Goal: Task Accomplishment & Management: Use online tool/utility

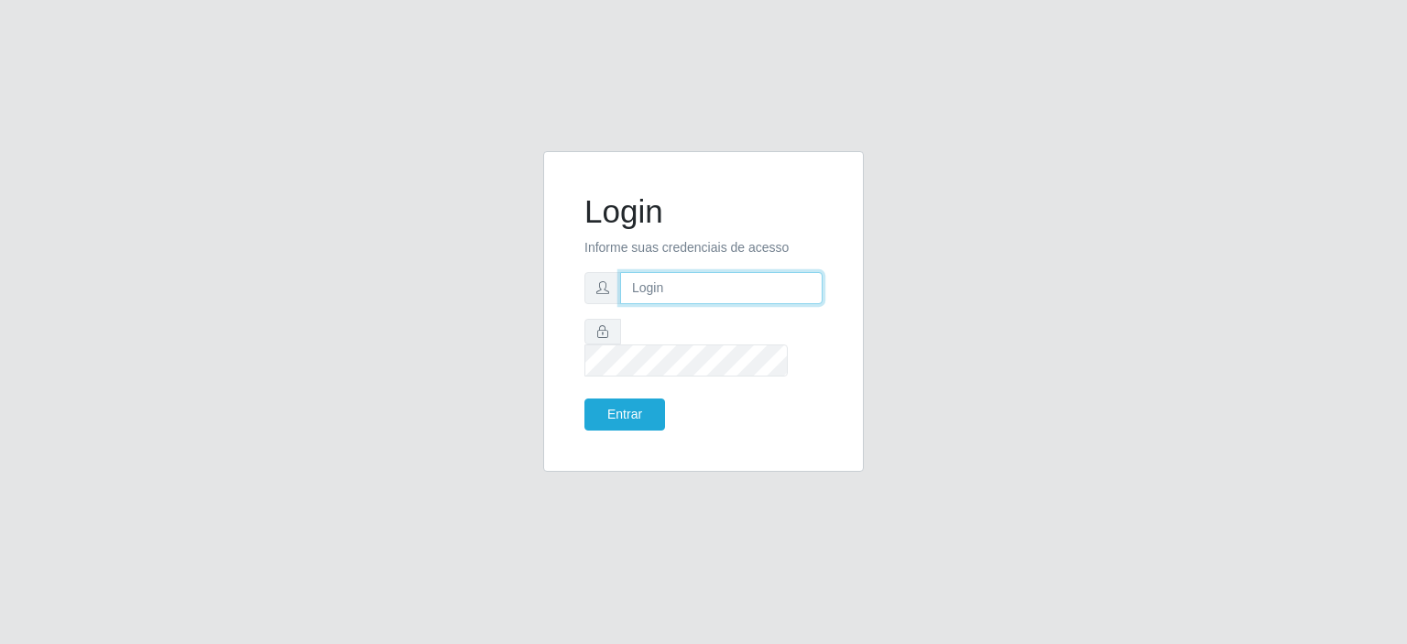
click at [660, 304] on input "text" at bounding box center [721, 288] width 202 height 32
type input "[EMAIL_ADDRESS][PERSON_NAME][DOMAIN_NAME]"
click at [584, 398] on button "Entrar" at bounding box center [624, 414] width 81 height 32
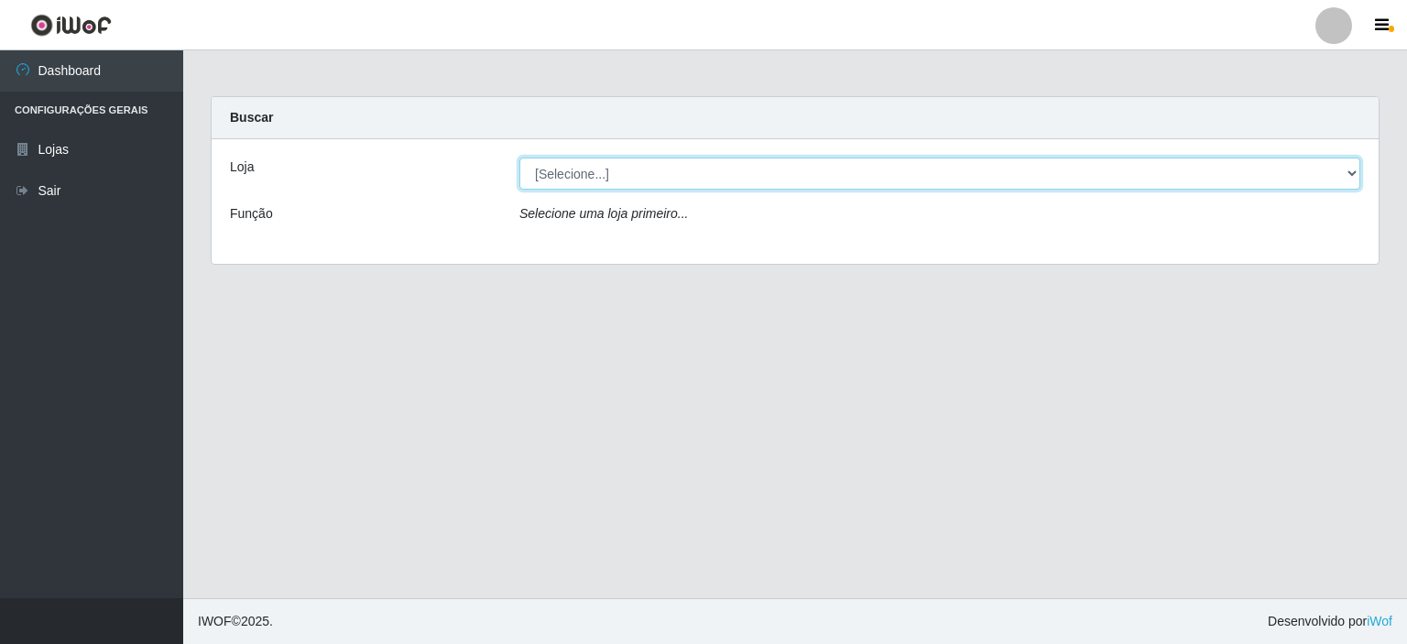
drag, startPoint x: 1351, startPoint y: 172, endPoint x: 1323, endPoint y: 185, distance: 30.3
click at [1351, 172] on select "[Selecione...] Corte Fácil - Unidade Planalto" at bounding box center [939, 174] width 841 height 32
select select "202"
click at [519, 158] on select "[Selecione...] Corte Fácil - Unidade Planalto" at bounding box center [939, 174] width 841 height 32
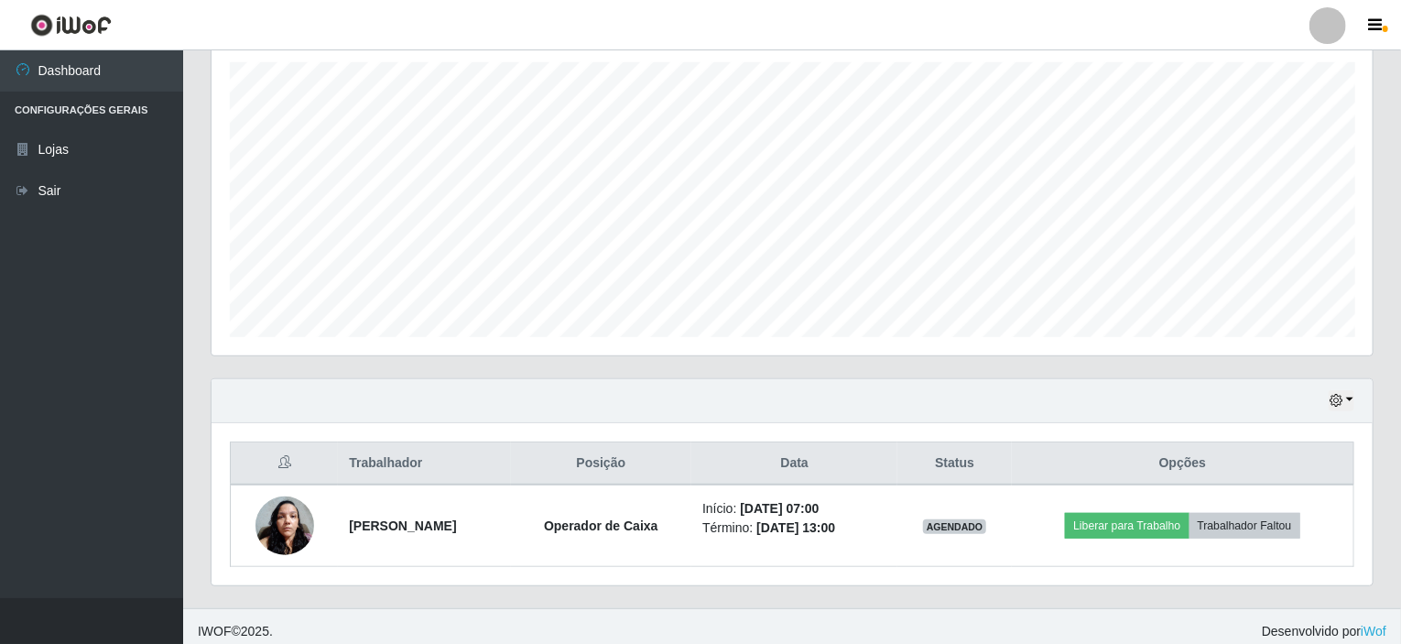
scroll to position [324, 0]
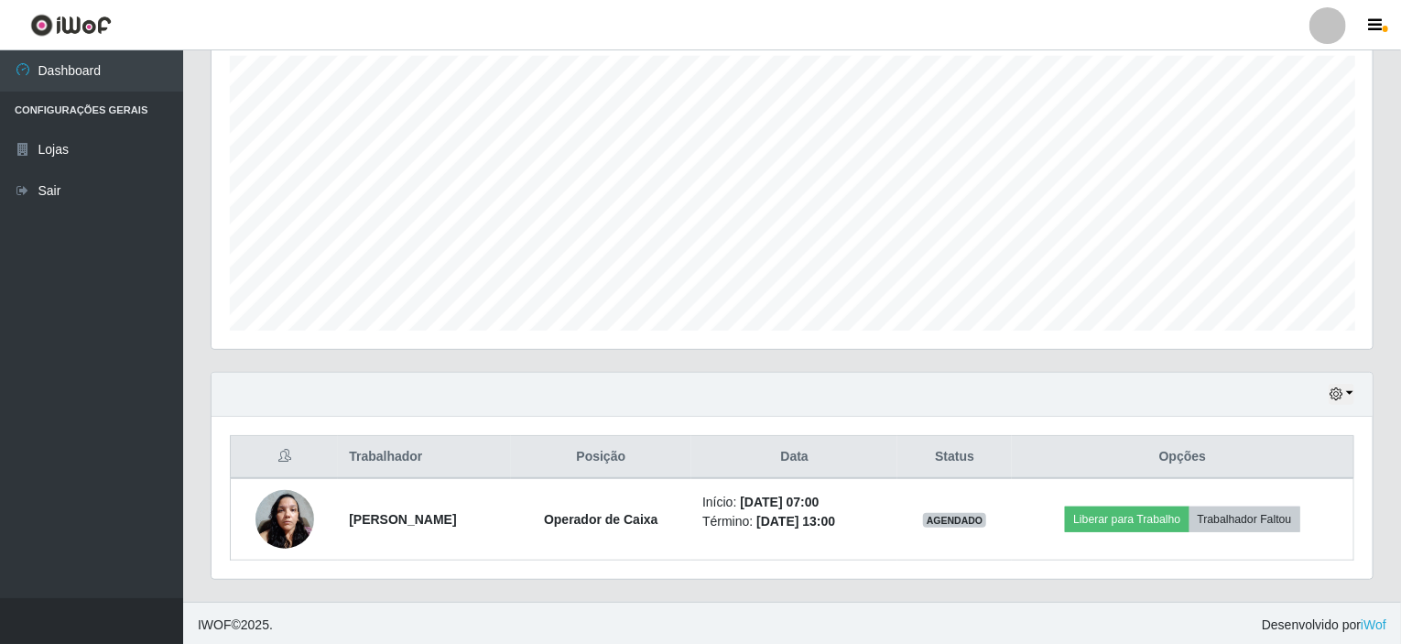
click at [1355, 388] on div "Hoje 1 dia 3 dias 1 Semana Não encerrados" at bounding box center [792, 395] width 1161 height 44
click at [1352, 389] on button "button" at bounding box center [1342, 394] width 26 height 21
click at [1228, 324] on button "1 Semana" at bounding box center [1281, 327] width 145 height 38
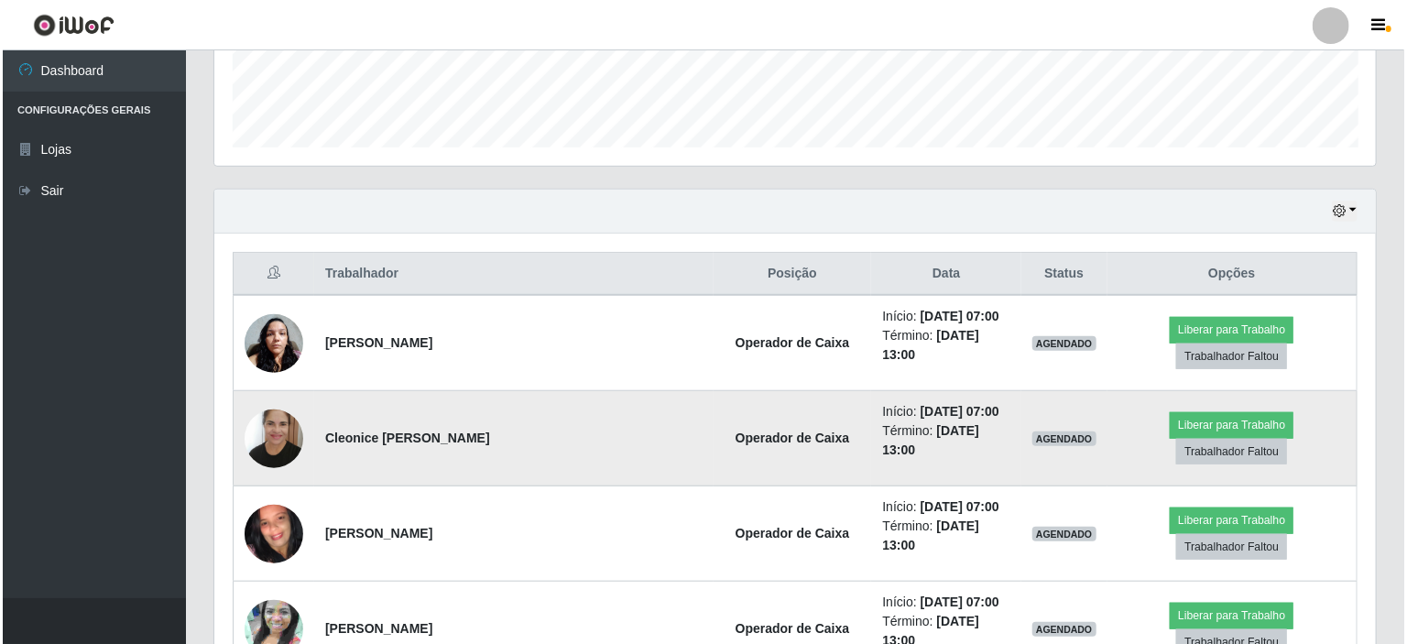
scroll to position [416, 0]
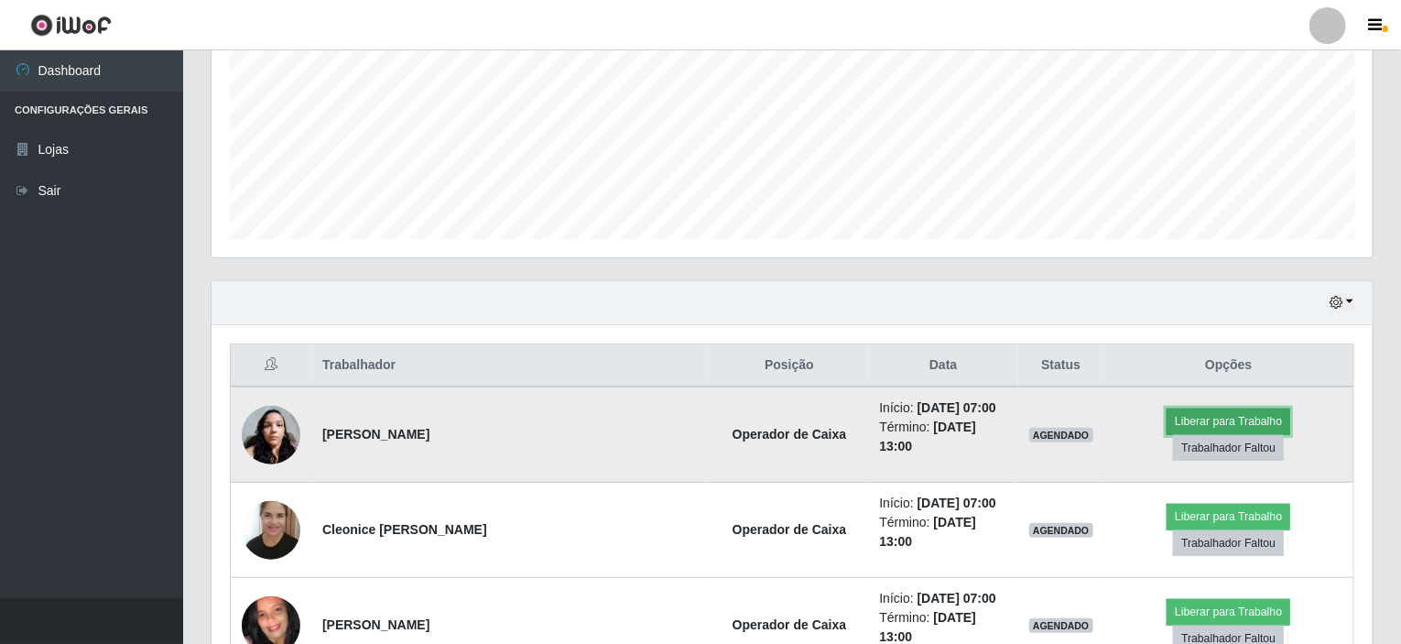
click at [1167, 428] on button "Liberar para Trabalho" at bounding box center [1229, 421] width 124 height 26
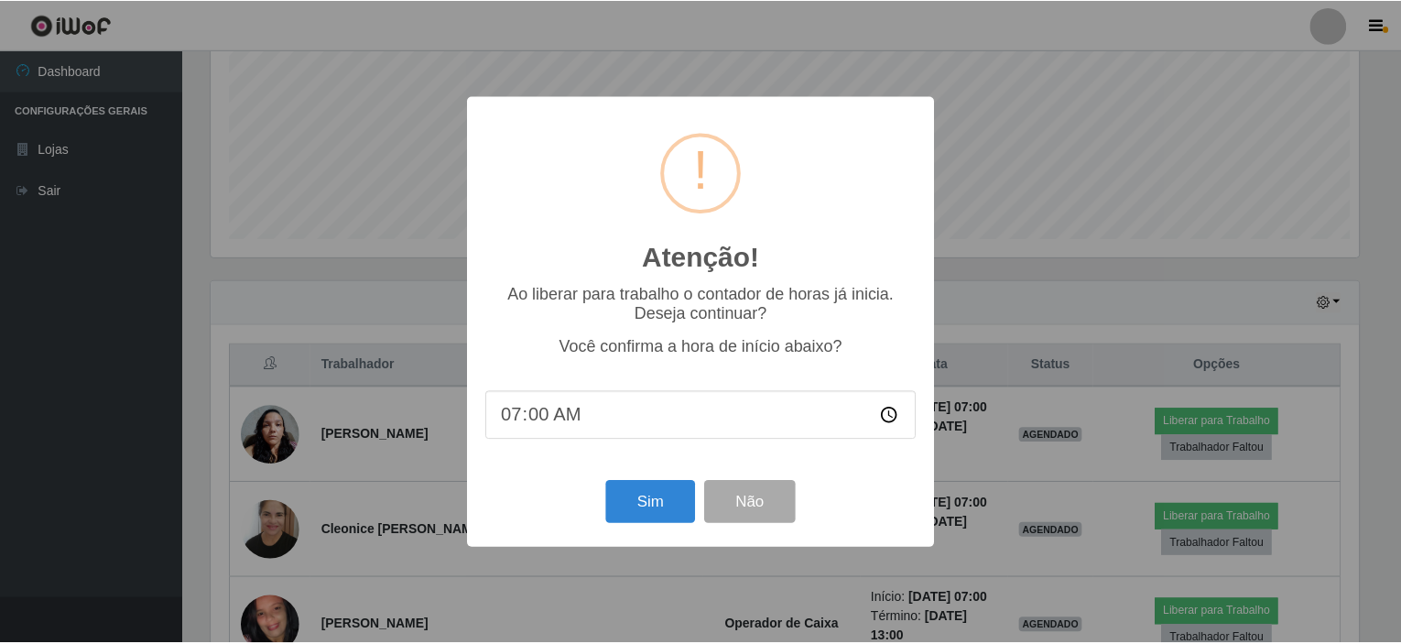
scroll to position [380, 1154]
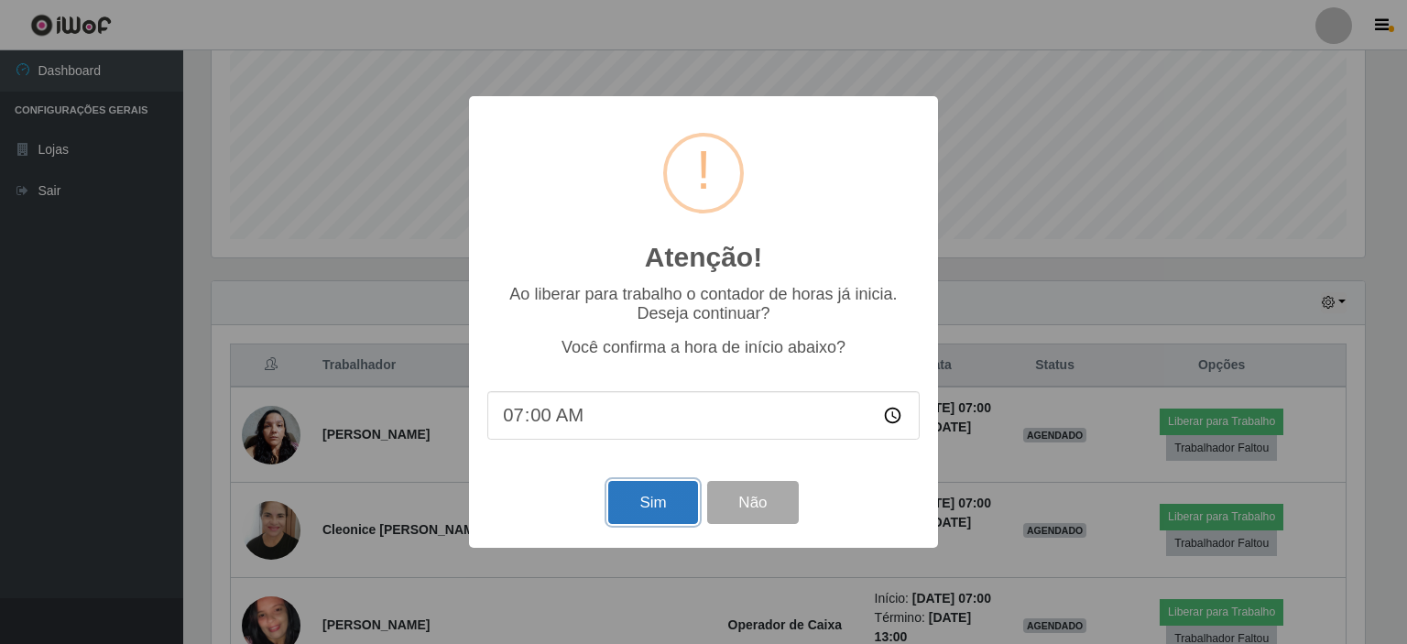
click at [679, 503] on button "Sim" at bounding box center [652, 502] width 89 height 43
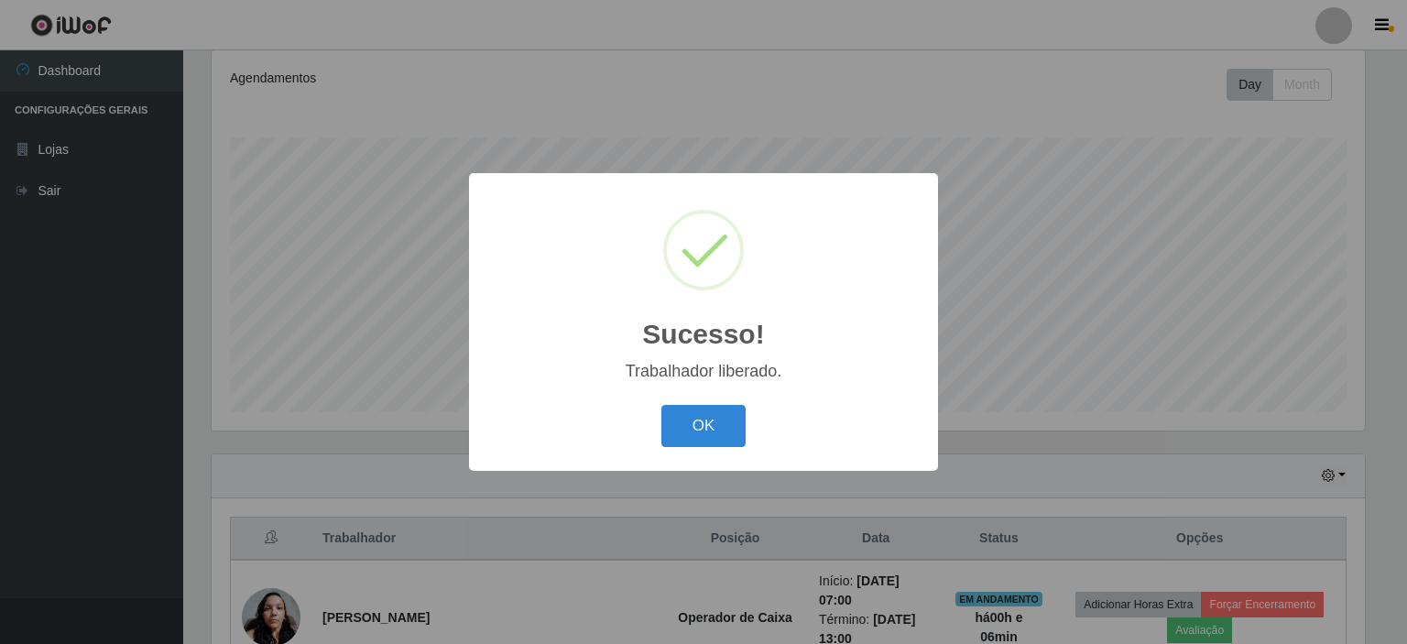
click at [702, 405] on div "OK Cancel" at bounding box center [703, 425] width 432 height 52
click at [705, 420] on button "OK" at bounding box center [703, 426] width 85 height 43
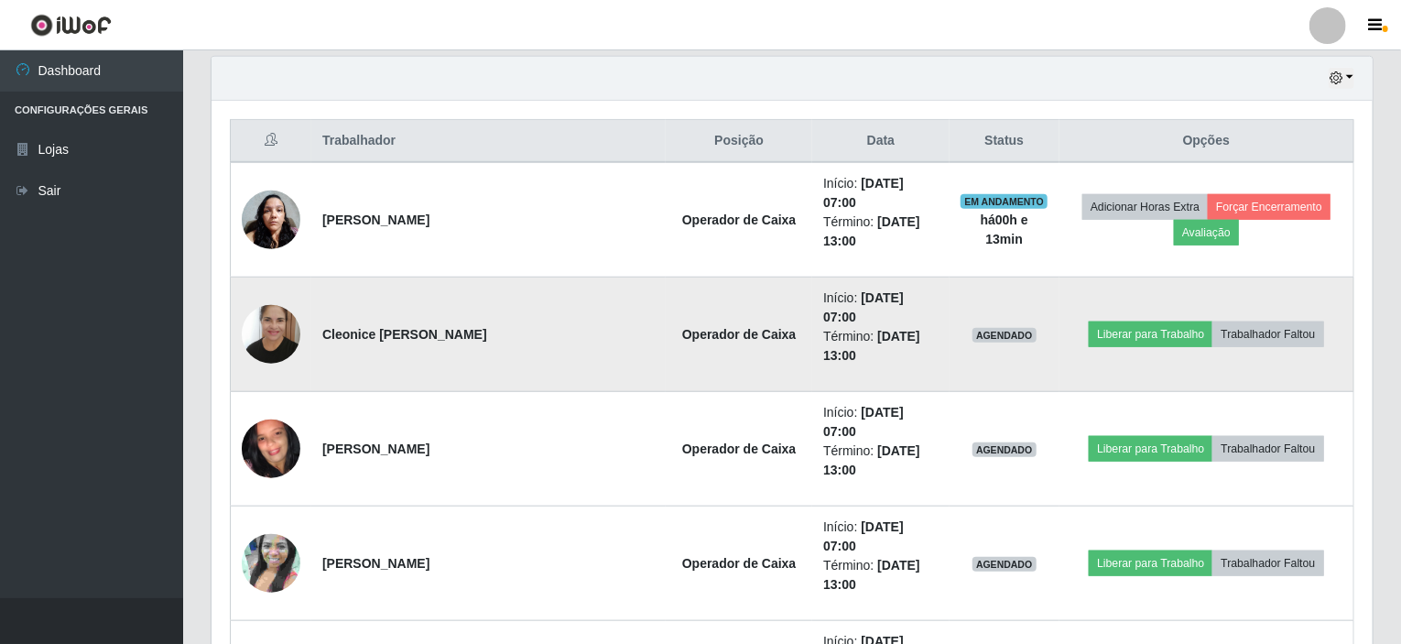
scroll to position [495, 0]
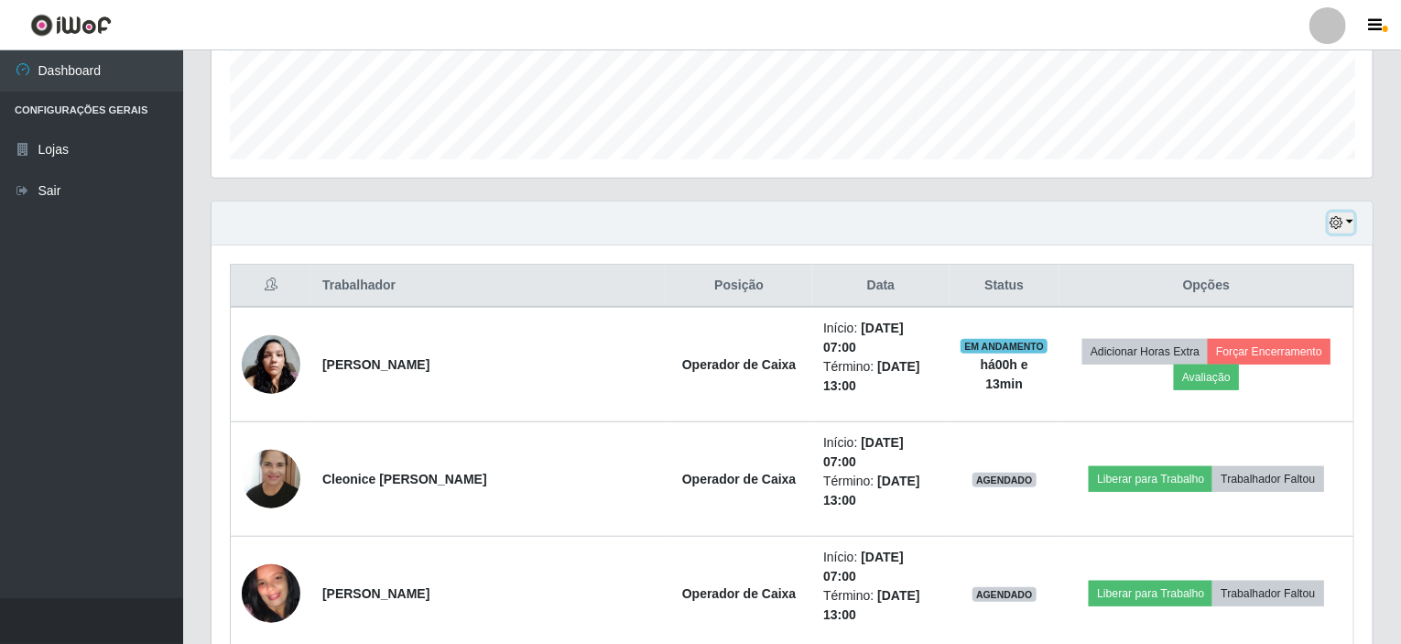
click at [1350, 221] on button "button" at bounding box center [1342, 222] width 26 height 21
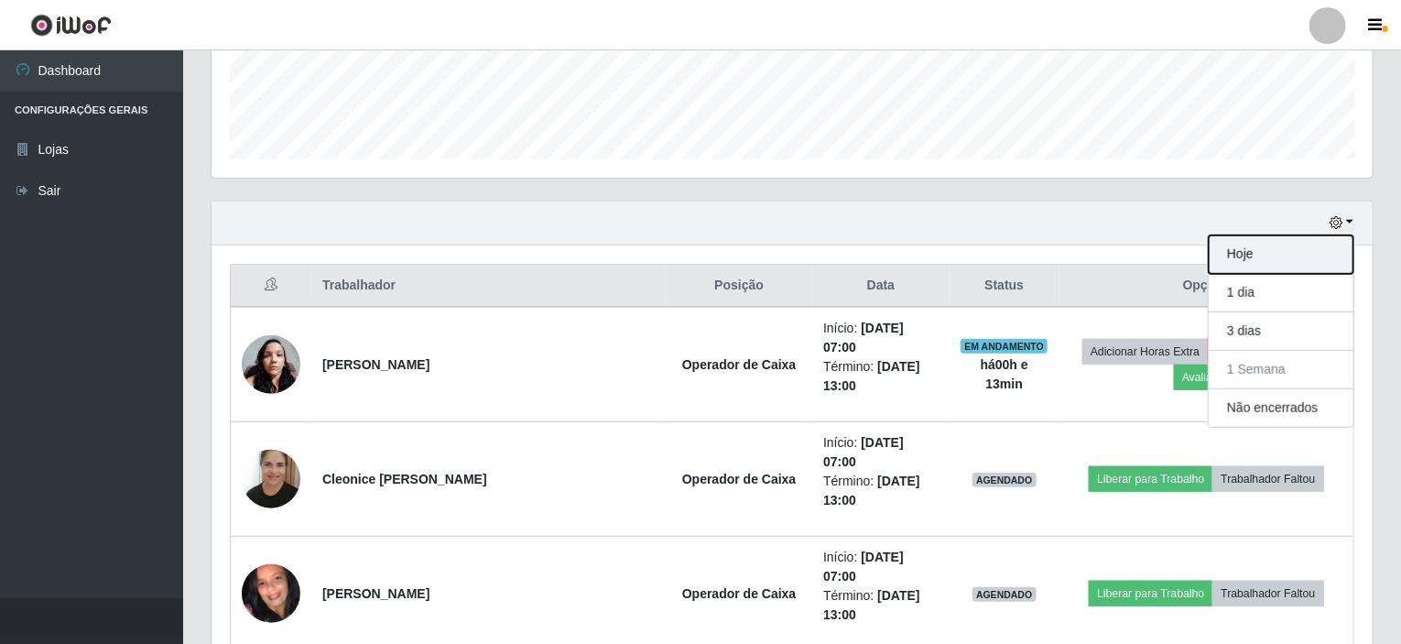
click at [1260, 256] on button "Hoje" at bounding box center [1281, 254] width 145 height 38
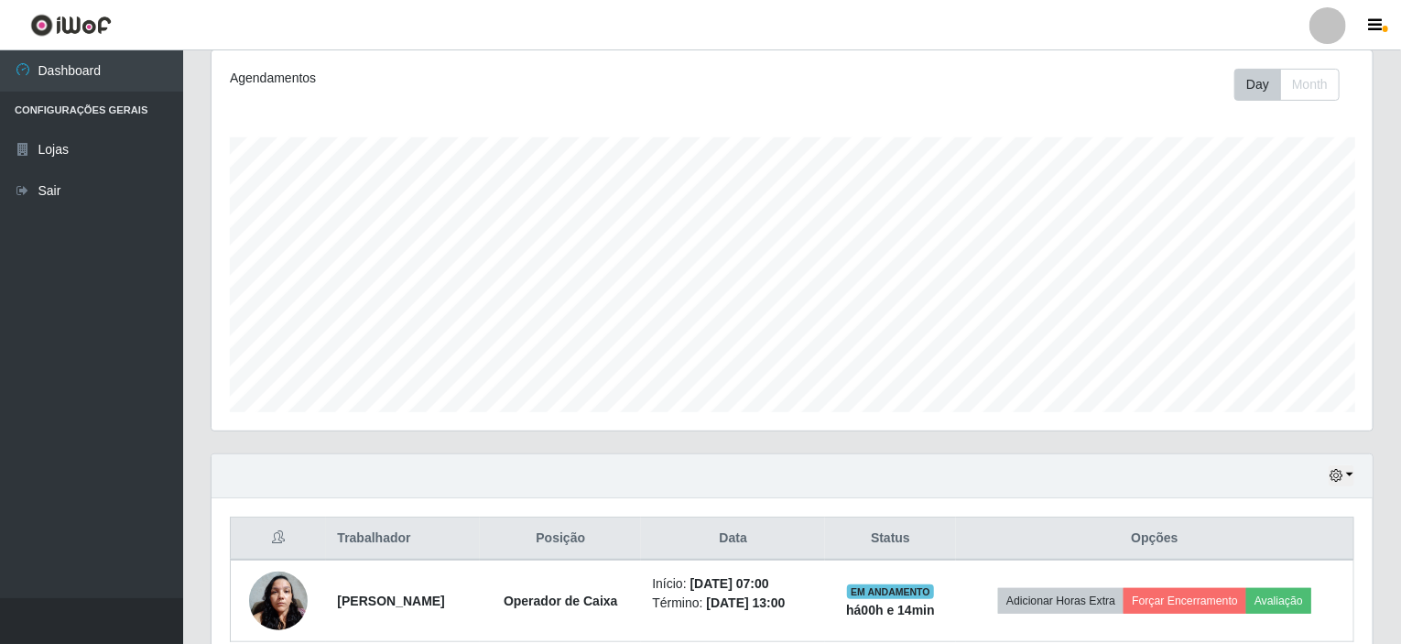
scroll to position [324, 0]
